Goal: Task Accomplishment & Management: Complete application form

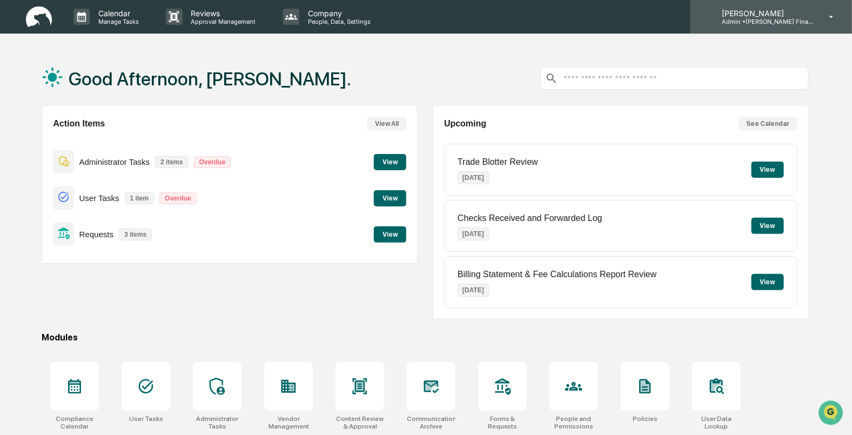
click at [773, 30] on div "[PERSON_NAME] Admin • [PERSON_NAME] Financial" at bounding box center [772, 17] width 162 height 34
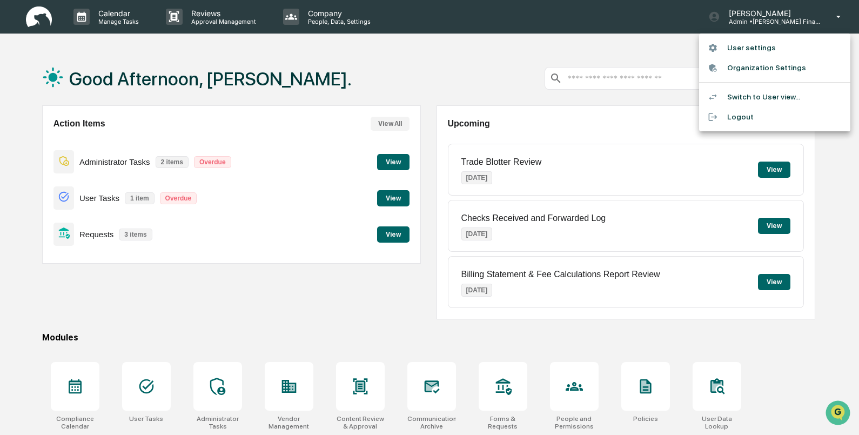
click at [748, 46] on li "User settings" at bounding box center [774, 48] width 151 height 20
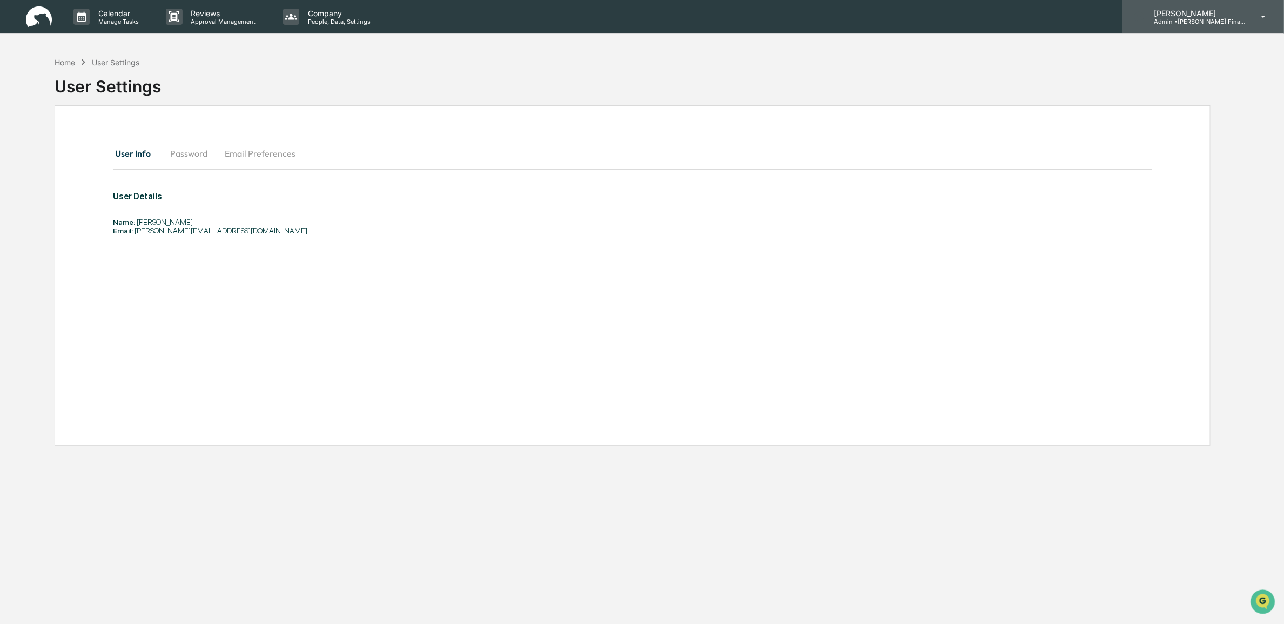
click at [852, 15] on p "[PERSON_NAME]" at bounding box center [1196, 13] width 101 height 9
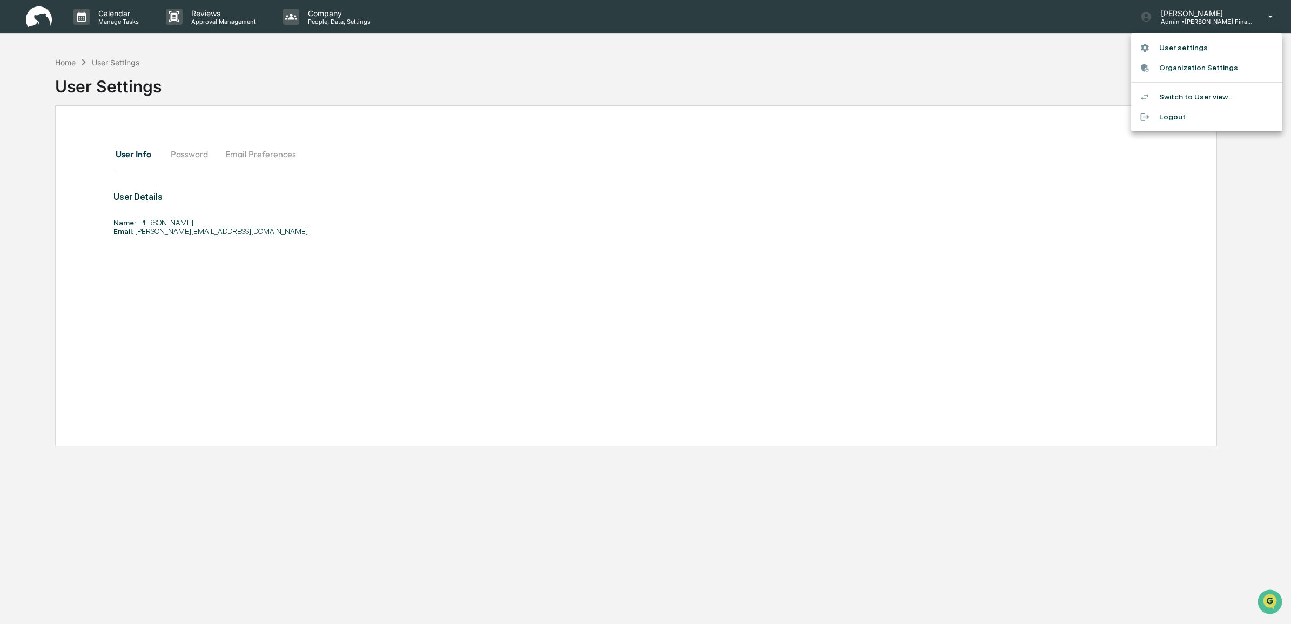
click at [852, 41] on li "User settings" at bounding box center [1207, 48] width 151 height 20
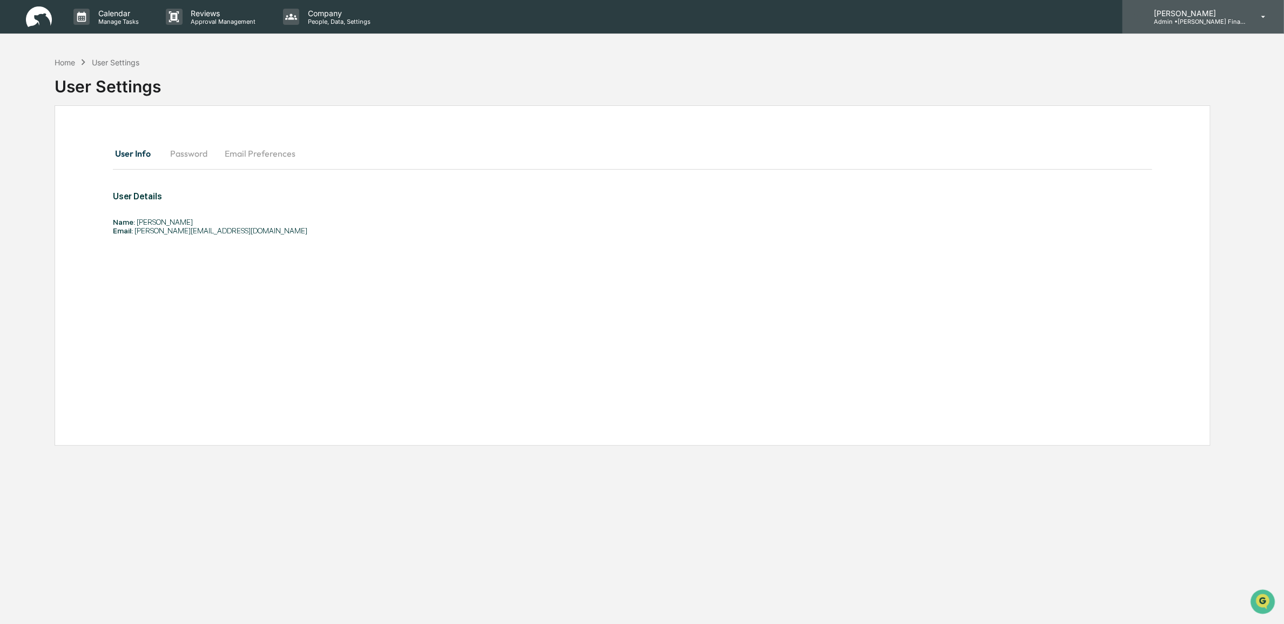
click at [852, 18] on p "Admin • [PERSON_NAME] Financial" at bounding box center [1196, 22] width 101 height 8
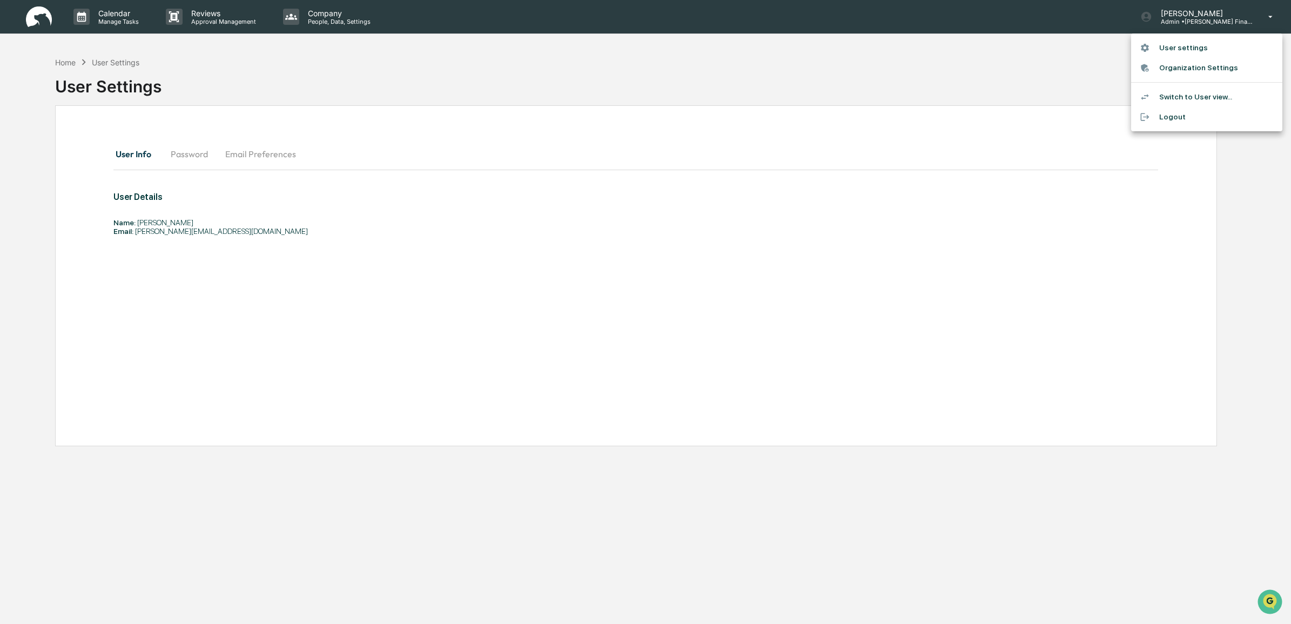
click at [852, 96] on li "Switch to User view..." at bounding box center [1207, 97] width 151 height 20
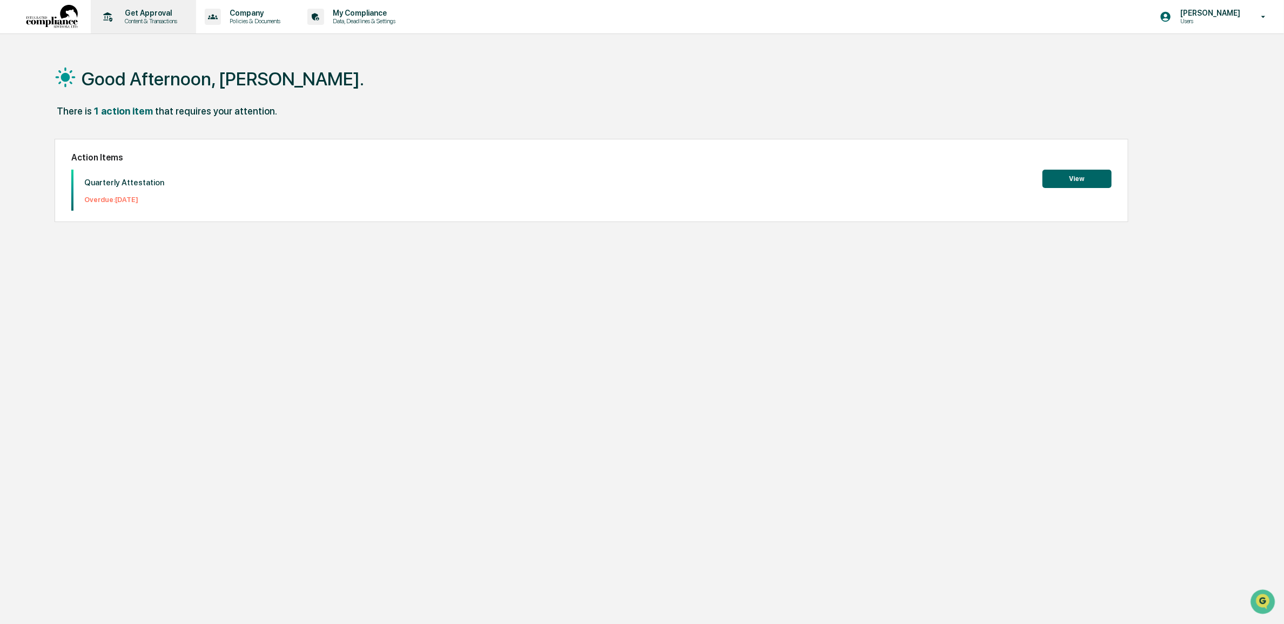
click at [138, 9] on p "Get Approval" at bounding box center [149, 13] width 67 height 9
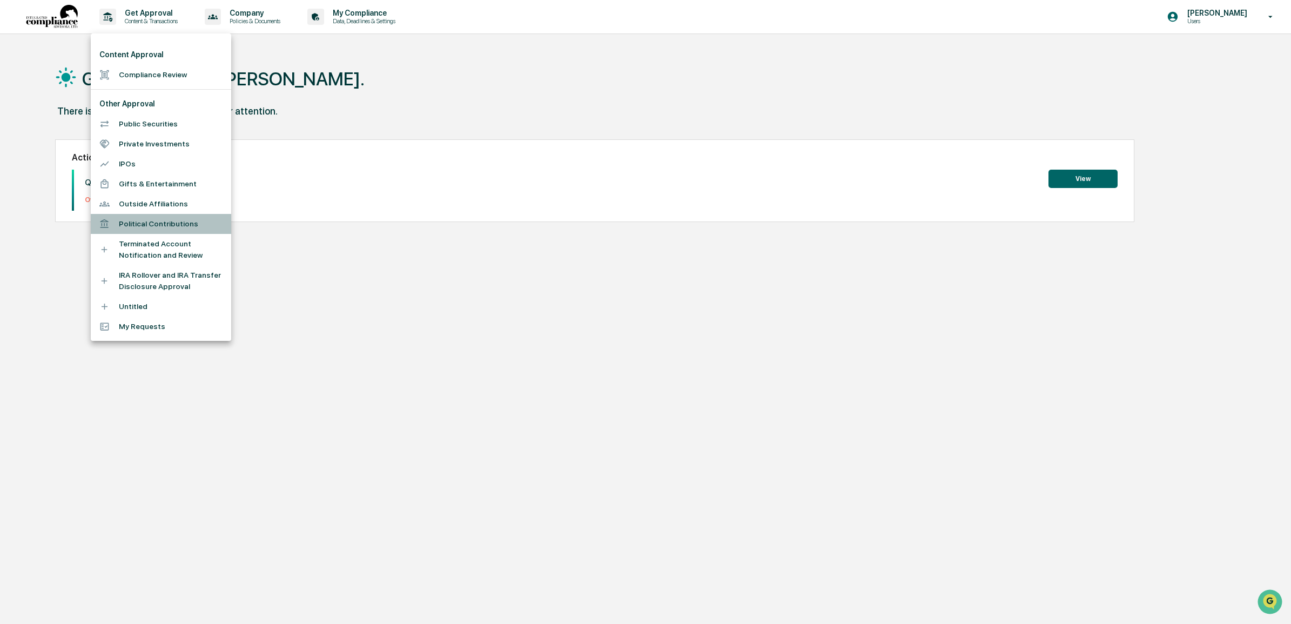
click at [171, 230] on li "Political Contributions" at bounding box center [161, 224] width 140 height 20
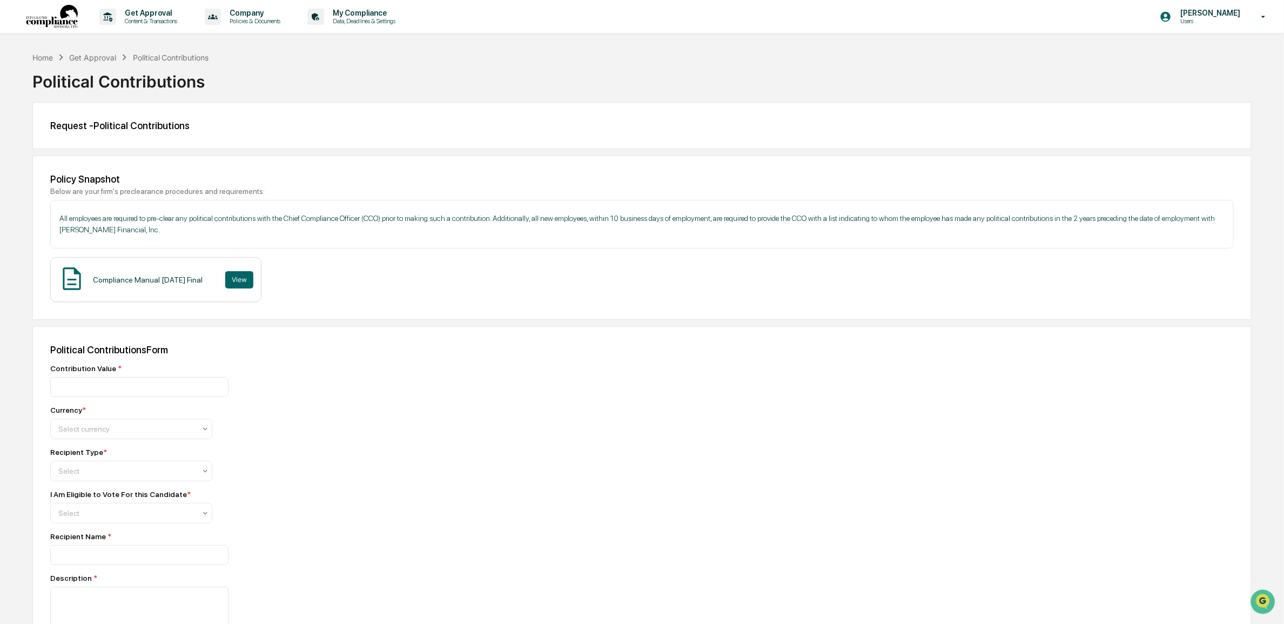
scroll to position [68, 0]
